Goal: Check status: Check status

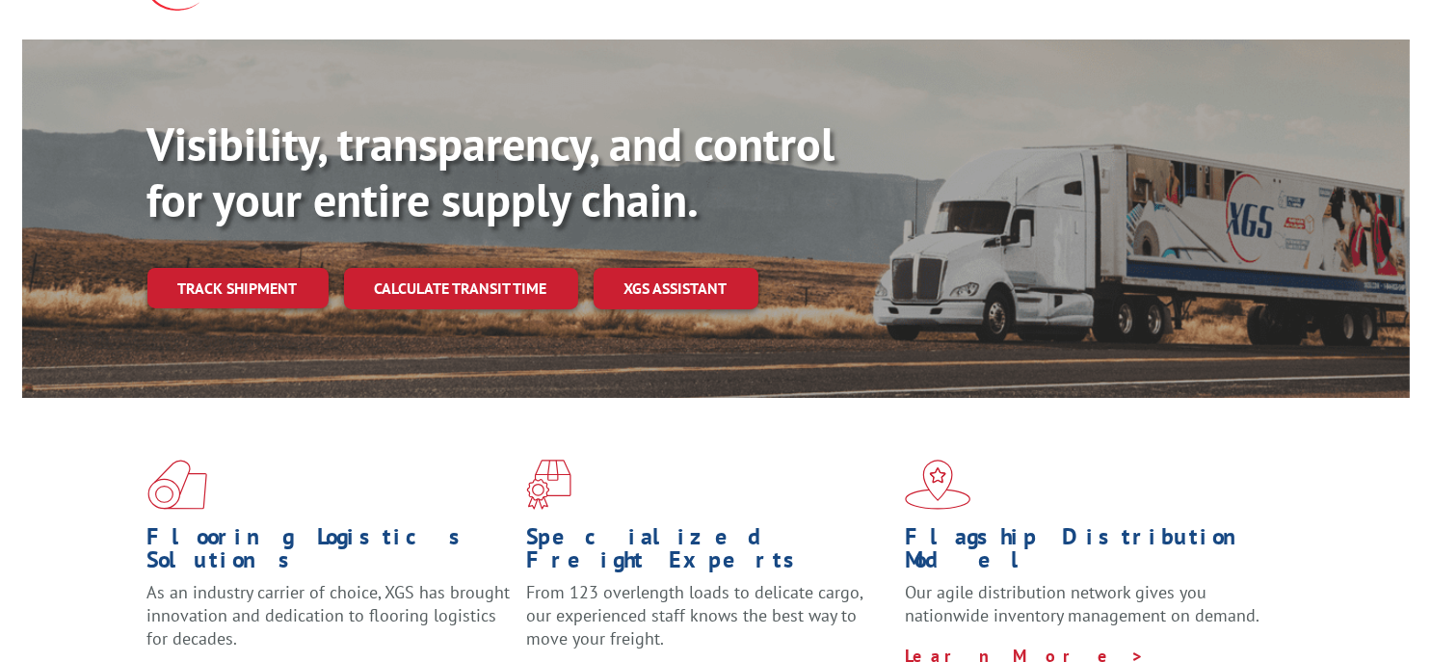
scroll to position [169, 0]
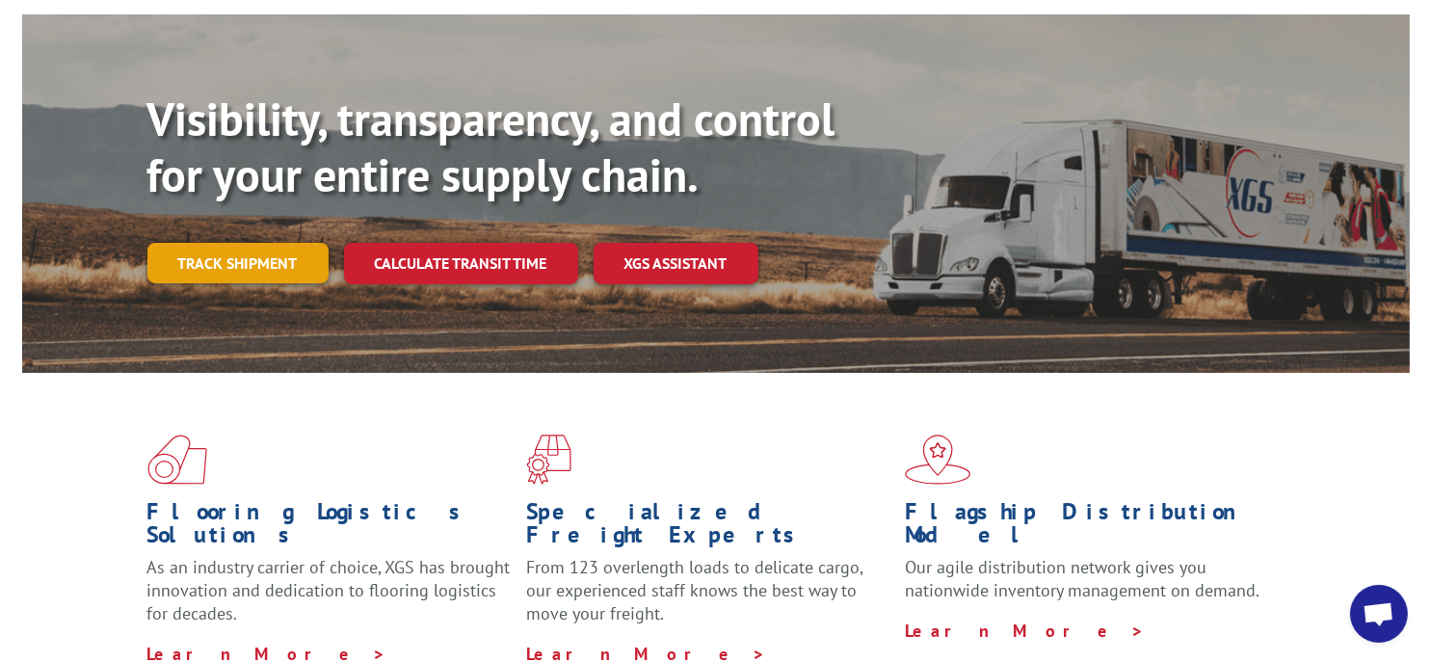
click at [253, 243] on link "Track shipment" at bounding box center [237, 263] width 181 height 40
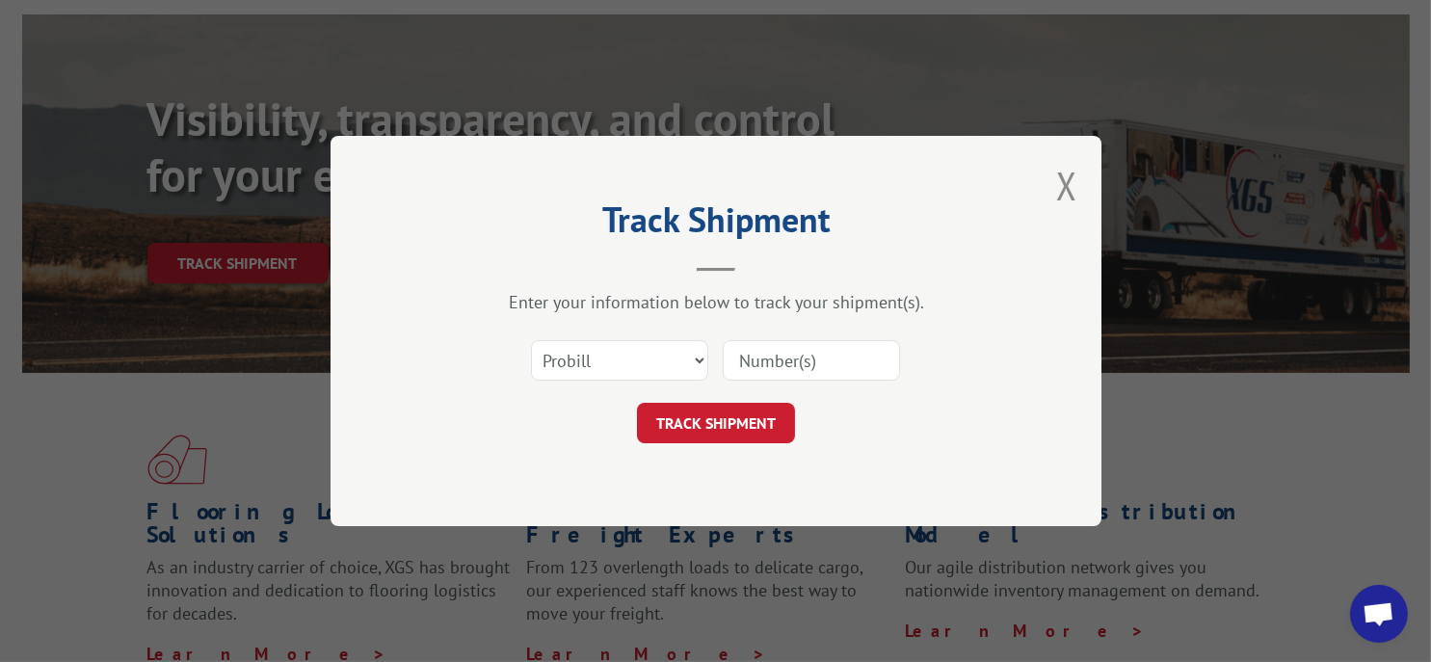
click at [801, 360] on input at bounding box center [811, 360] width 177 height 40
click at [700, 359] on select "Select category... Probill BOL PO" at bounding box center [619, 360] width 177 height 40
select select "bol"
click at [531, 340] on select "Select category... Probill BOL PO" at bounding box center [619, 360] width 177 height 40
click at [757, 361] on input at bounding box center [811, 360] width 177 height 40
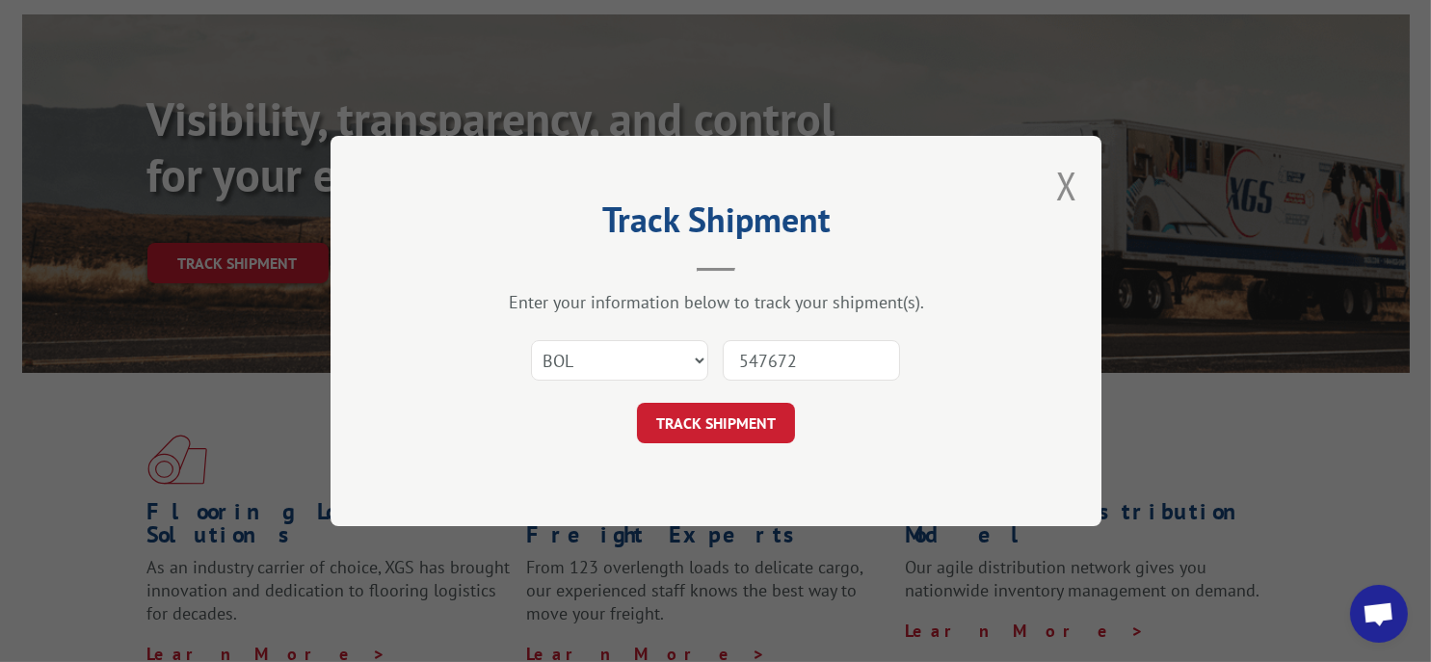
type input "5476721"
click button "TRACK SHIPMENT" at bounding box center [716, 423] width 158 height 40
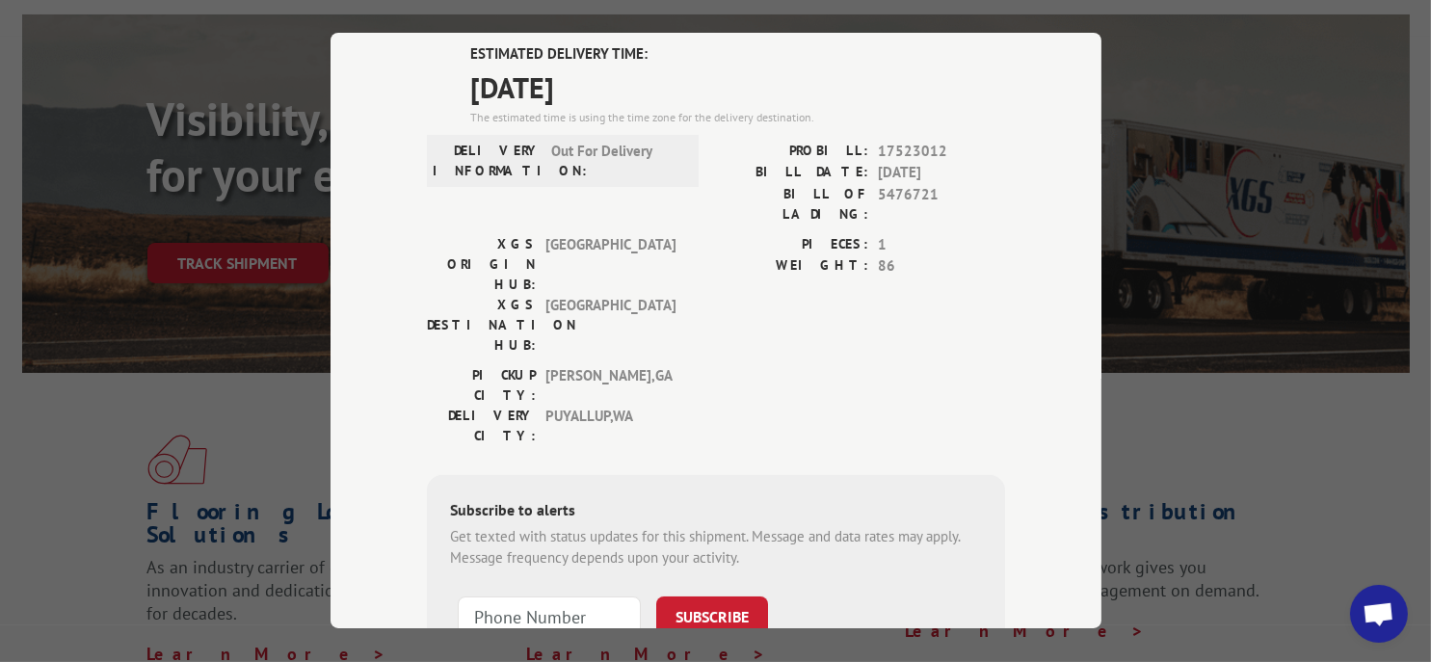
scroll to position [145, 0]
